Goal: Register for event/course

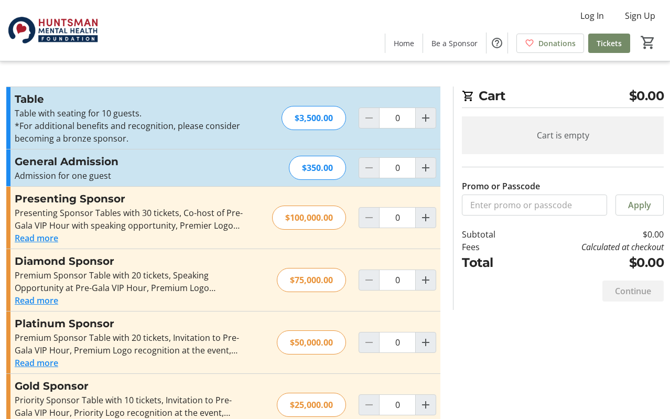
click at [55, 34] on img at bounding box center [52, 30] width 93 height 52
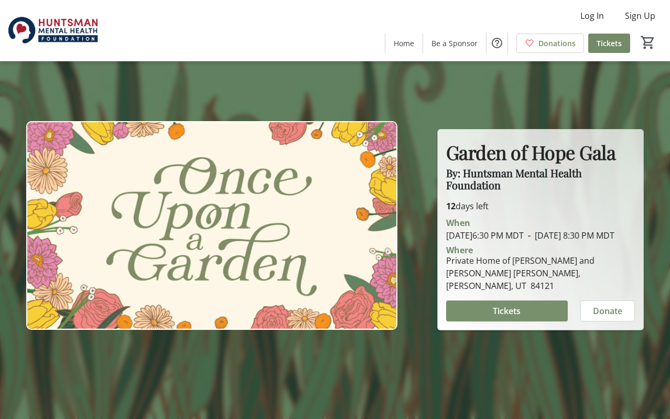
click at [517, 313] on span "Tickets" at bounding box center [506, 310] width 28 height 13
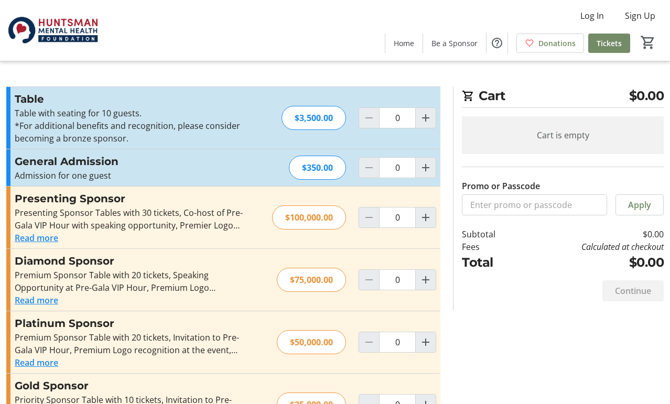
click at [73, 36] on img at bounding box center [52, 30] width 93 height 52
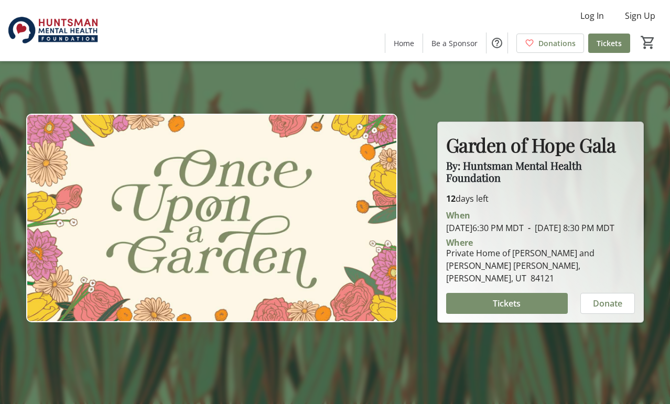
click at [510, 305] on span "Tickets" at bounding box center [506, 303] width 28 height 13
